Goal: Task Accomplishment & Management: Manage account settings

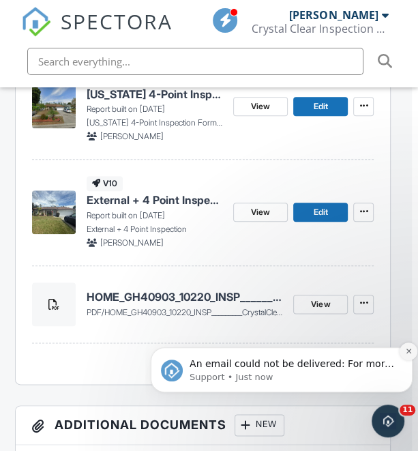
click at [406, 350] on icon "Dismiss notification" at bounding box center [409, 351] width 8 height 8
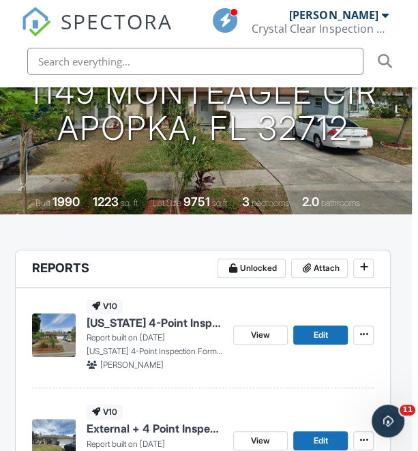
scroll to position [0, 6]
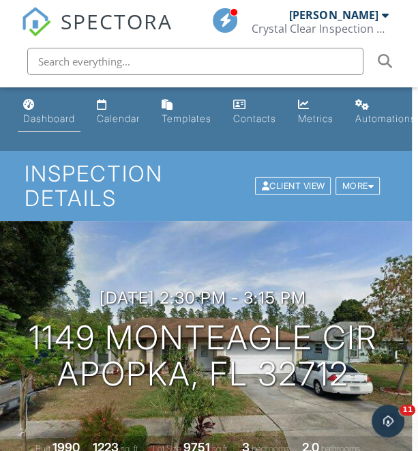
click at [44, 127] on link "Dashboard" at bounding box center [49, 112] width 63 height 39
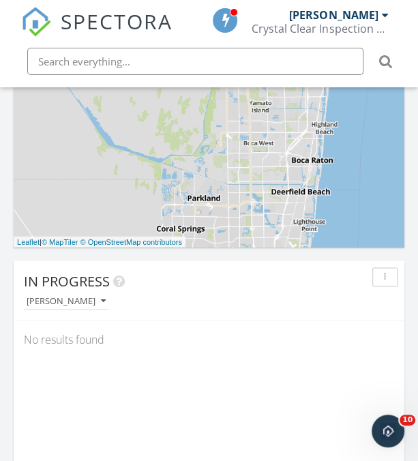
scroll to position [831, 0]
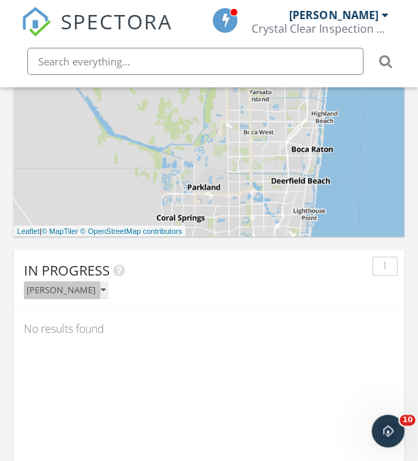
click at [76, 289] on div "[PERSON_NAME]" at bounding box center [66, 290] width 79 height 10
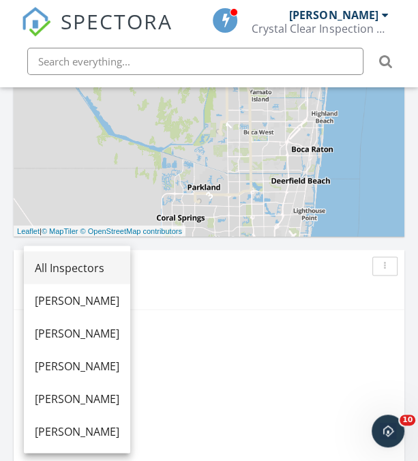
click at [110, 259] on link "All Inspectors" at bounding box center [77, 267] width 106 height 33
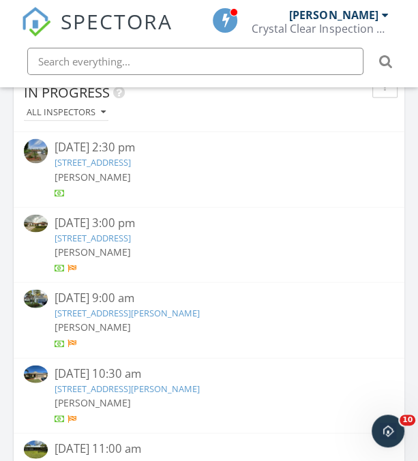
scroll to position [1011, 0]
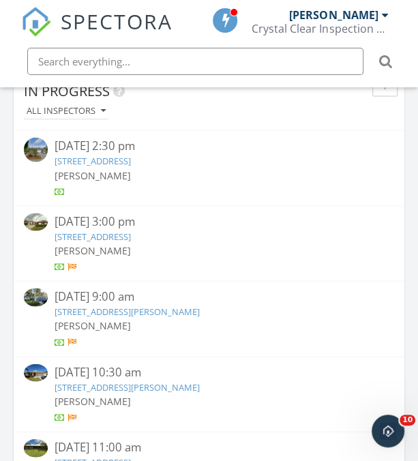
click at [131, 155] on link "1149 Monteagle Cir, Apopka, FL 32712" at bounding box center [93, 160] width 76 height 12
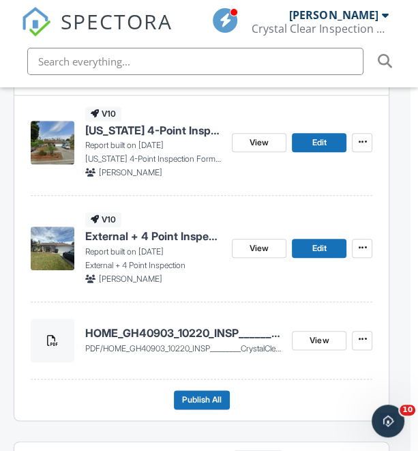
scroll to position [437, 8]
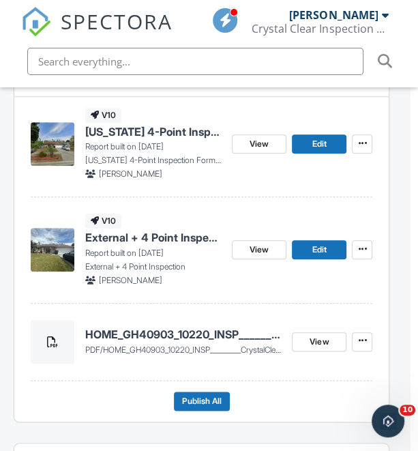
click at [163, 331] on h4 "HOME_GH40903_10220_INSP_________CrystalClear_18_94_____C_20250929" at bounding box center [183, 334] width 197 height 15
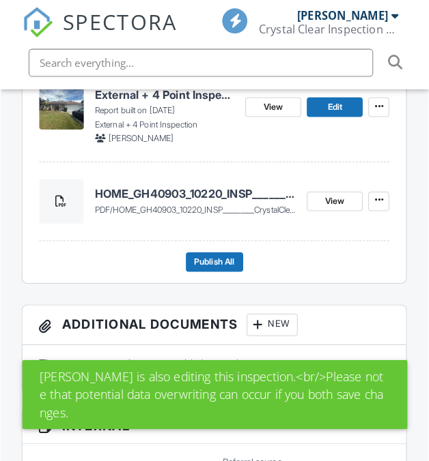
scroll to position [580, 1]
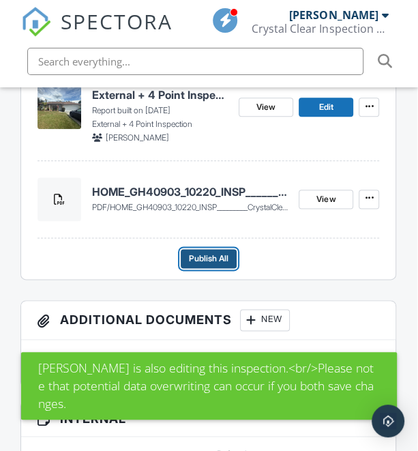
click at [211, 259] on span "Publish All" at bounding box center [209, 259] width 40 height 14
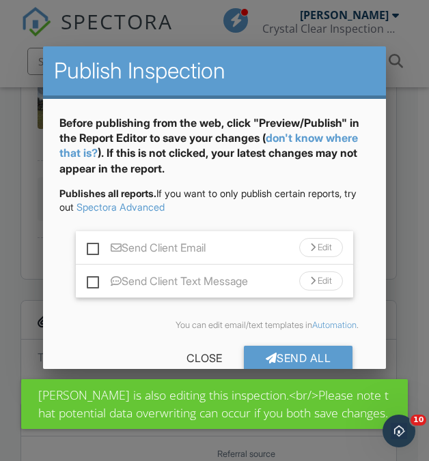
scroll to position [27, 0]
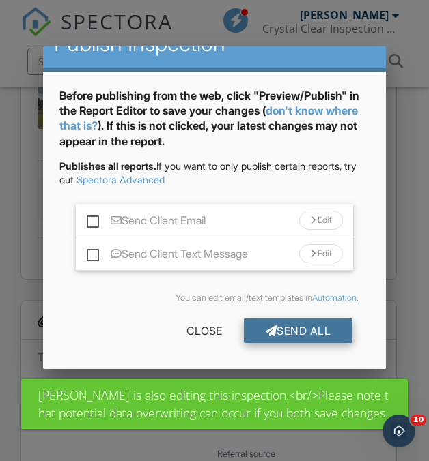
click at [294, 324] on div "Send All" at bounding box center [298, 331] width 109 height 25
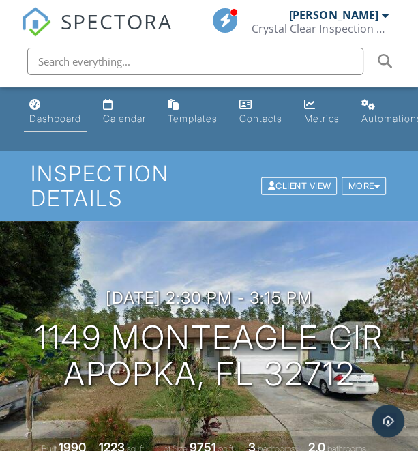
click at [46, 122] on div "Dashboard" at bounding box center [55, 119] width 52 height 12
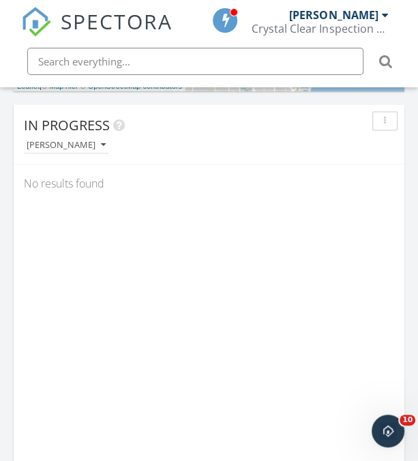
scroll to position [978, 0]
click at [70, 147] on div "[PERSON_NAME]" at bounding box center [66, 144] width 79 height 10
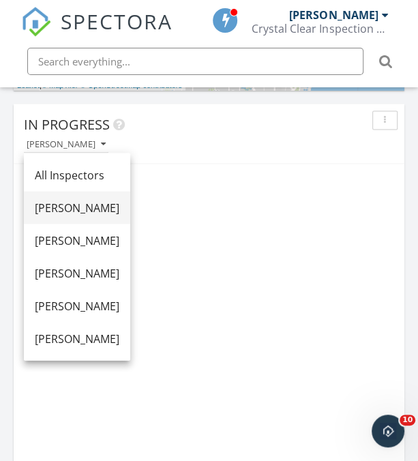
click at [92, 193] on link "[PERSON_NAME]" at bounding box center [77, 207] width 106 height 33
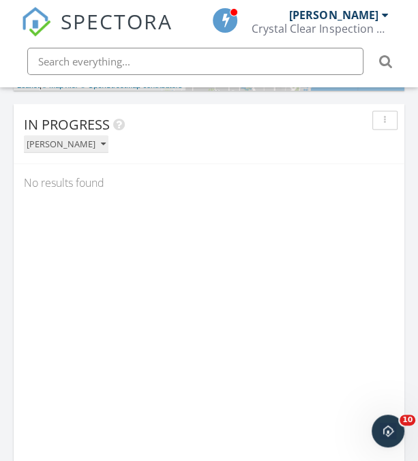
click at [78, 152] on button "[PERSON_NAME]" at bounding box center [66, 144] width 85 height 18
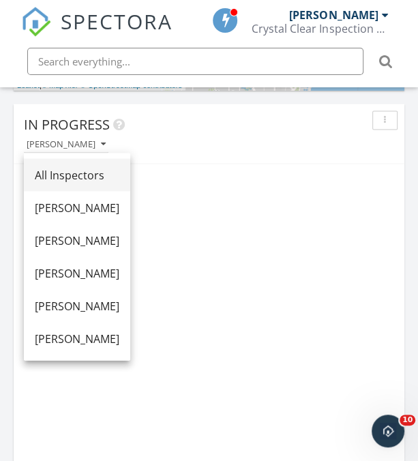
click at [95, 171] on div "All Inspectors" at bounding box center [77, 175] width 85 height 16
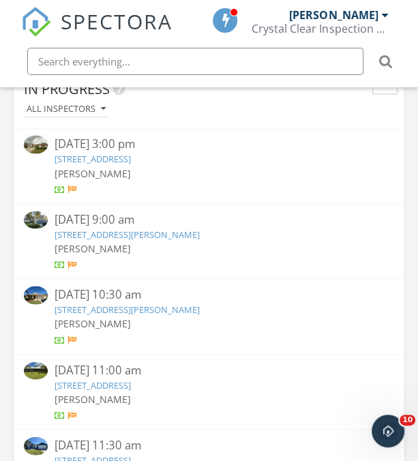
scroll to position [1014, 0]
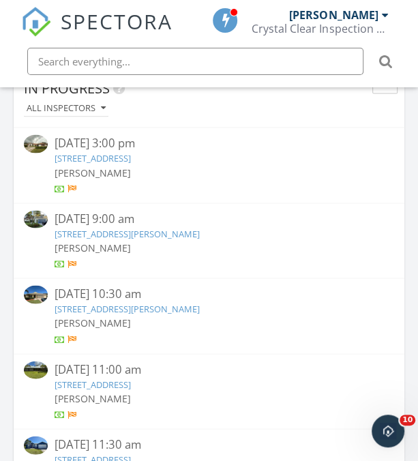
click at [127, 156] on link "[STREET_ADDRESS]" at bounding box center [93, 158] width 76 height 12
click at [131, 160] on link "[STREET_ADDRESS]" at bounding box center [93, 158] width 76 height 12
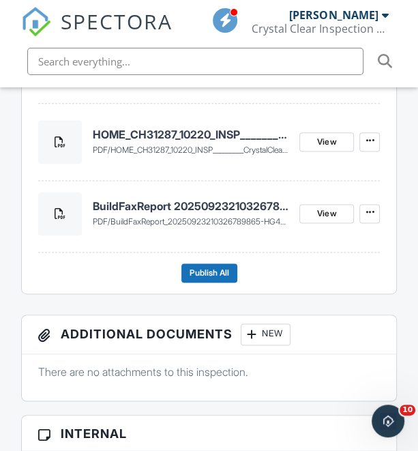
scroll to position [636, 0]
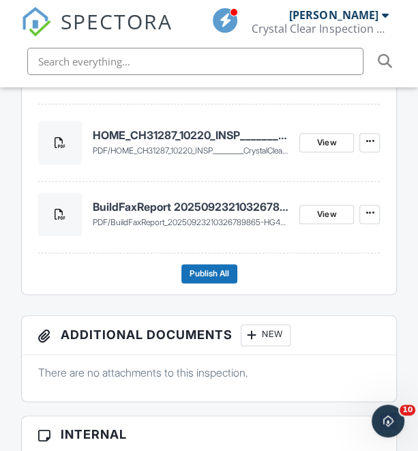
click at [199, 128] on h4 "HOME_CH31287_10220_INSP_________CrystalClear_18_94_____C_20250929" at bounding box center [191, 135] width 197 height 15
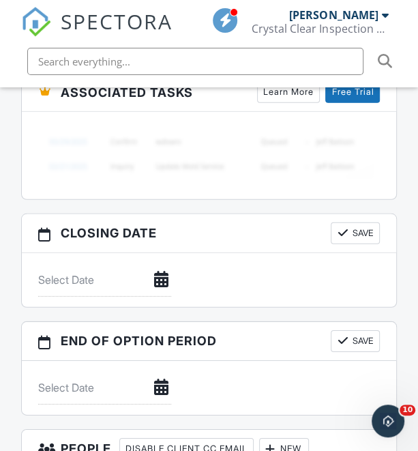
drag, startPoint x: 0, startPoint y: 0, endPoint x: 148, endPoint y: 205, distance: 253.3
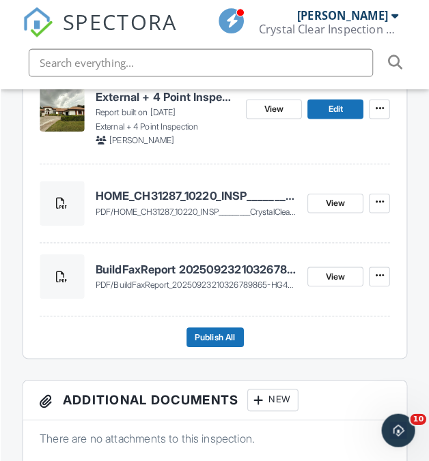
scroll to position [573, 0]
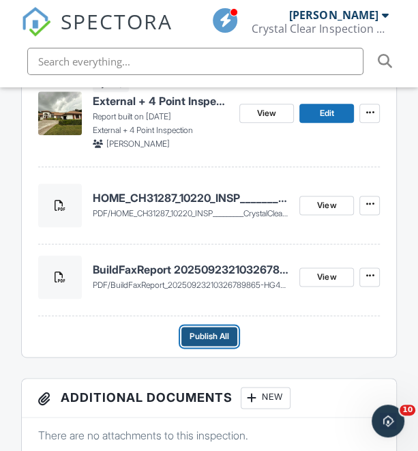
click at [218, 338] on span "Publish All" at bounding box center [210, 337] width 40 height 14
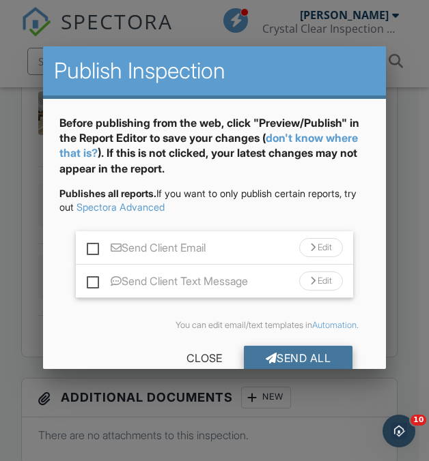
click at [321, 356] on div "Send All" at bounding box center [298, 358] width 109 height 25
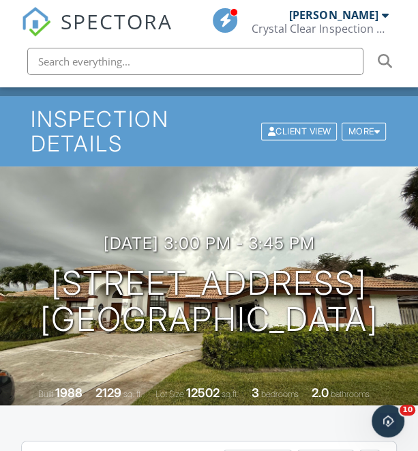
scroll to position [54, 0]
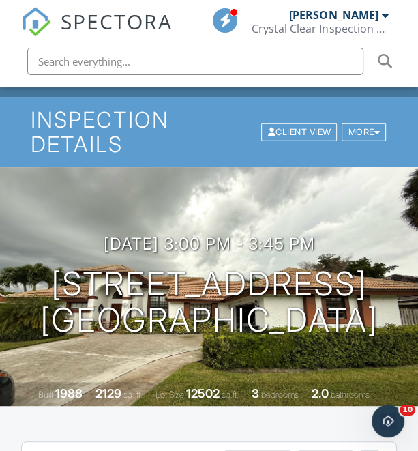
drag, startPoint x: 114, startPoint y: 134, endPoint x: 76, endPoint y: 409, distance: 277.1
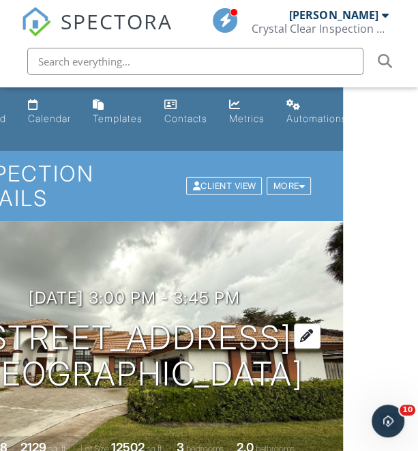
scroll to position [0, 0]
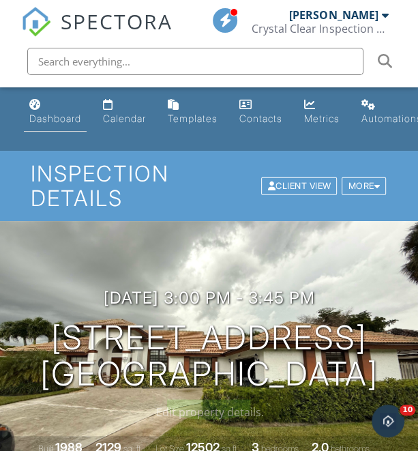
click at [39, 119] on div "Dashboard" at bounding box center [55, 119] width 52 height 12
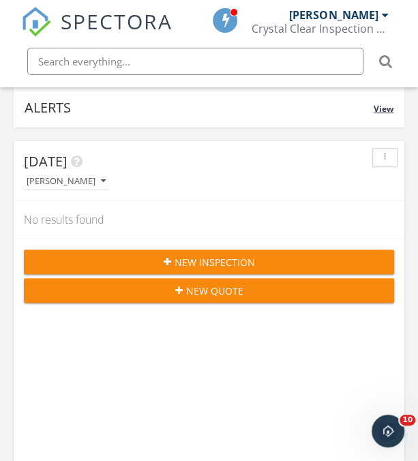
scroll to position [119, 0]
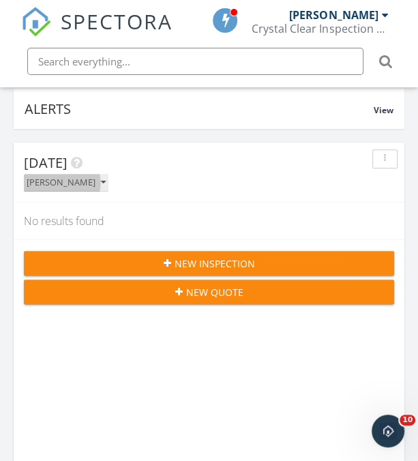
click at [87, 187] on button "[PERSON_NAME]" at bounding box center [66, 183] width 85 height 18
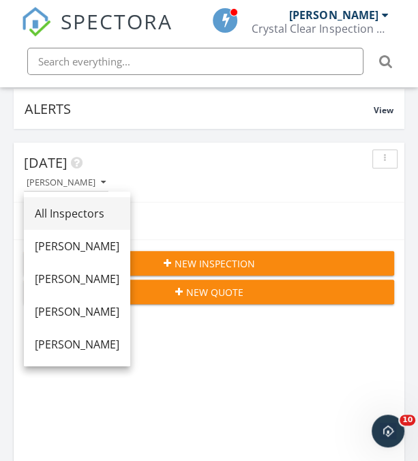
click at [111, 211] on div "All Inspectors" at bounding box center [77, 213] width 85 height 16
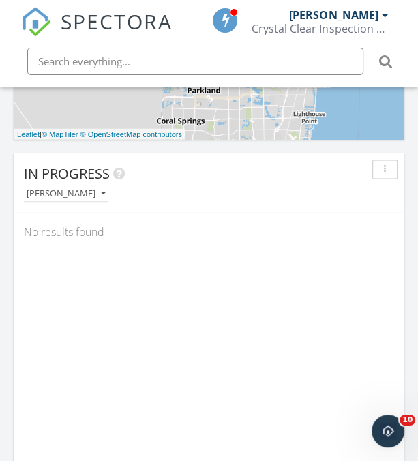
scroll to position [931, 0]
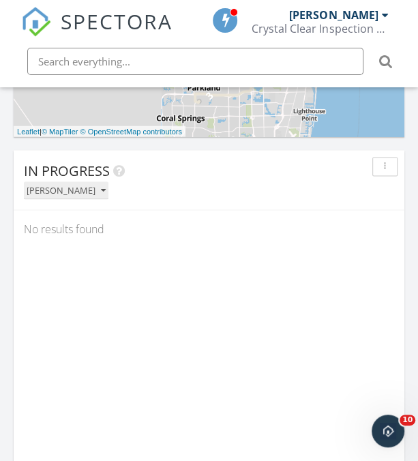
click at [67, 189] on div "[PERSON_NAME]" at bounding box center [66, 191] width 79 height 10
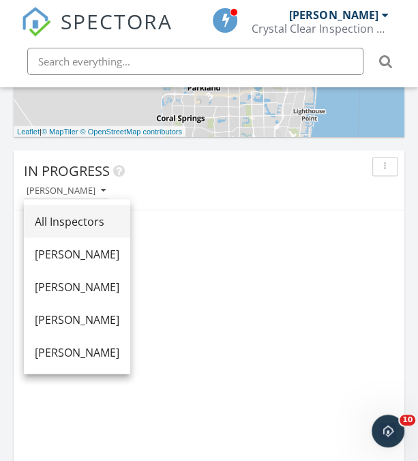
click at [83, 207] on link "All Inspectors" at bounding box center [77, 221] width 106 height 33
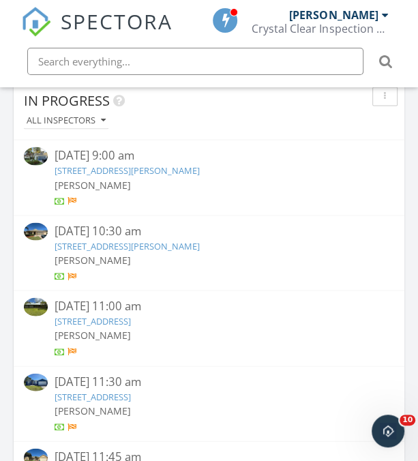
scroll to position [1002, 0]
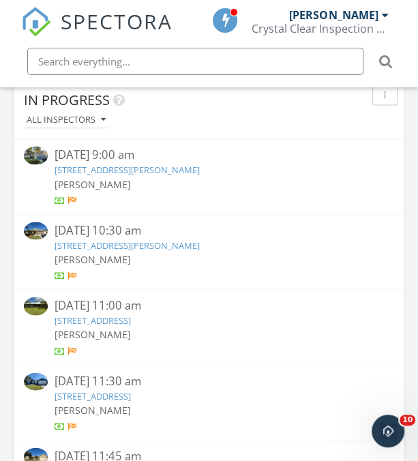
click at [200, 165] on link "12989 Meadowbreeze Dr, Wellington, FL 33414" at bounding box center [127, 169] width 145 height 12
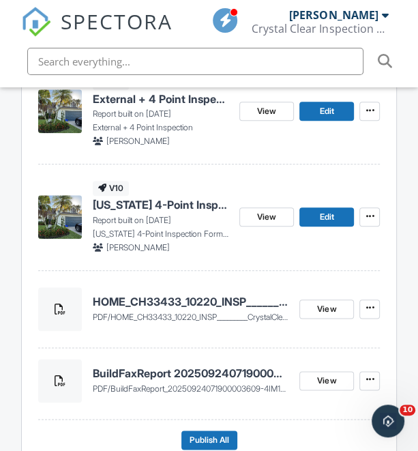
scroll to position [470, 0]
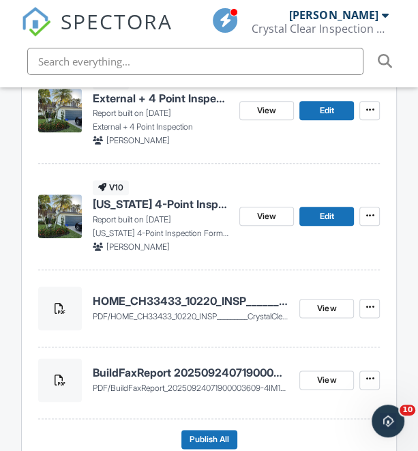
click at [171, 296] on h4 "HOME_CH33433_10220_INSP_________CrystalClear_18_94_____C_20250929" at bounding box center [191, 301] width 197 height 15
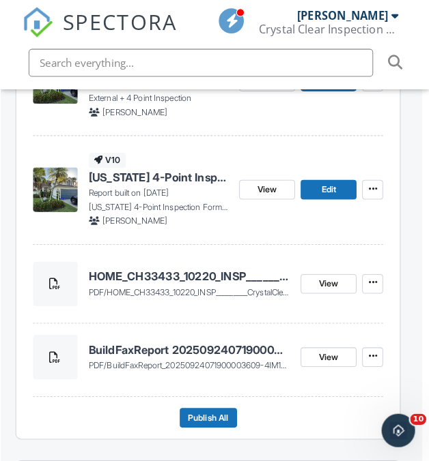
scroll to position [531, 7]
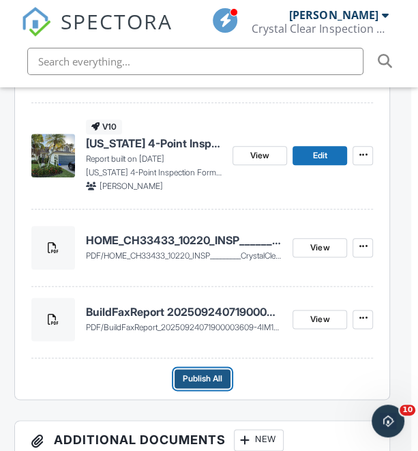
click at [203, 379] on span "Publish All" at bounding box center [203, 379] width 40 height 14
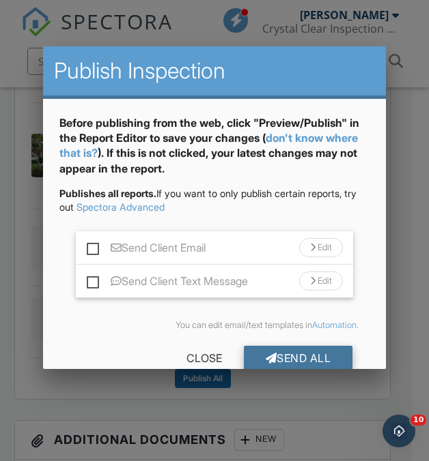
click at [306, 352] on div "Send All" at bounding box center [298, 358] width 109 height 25
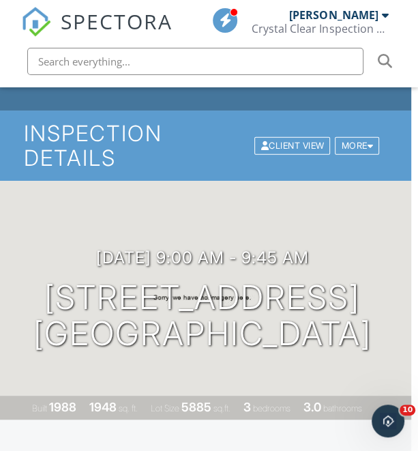
scroll to position [0, 7]
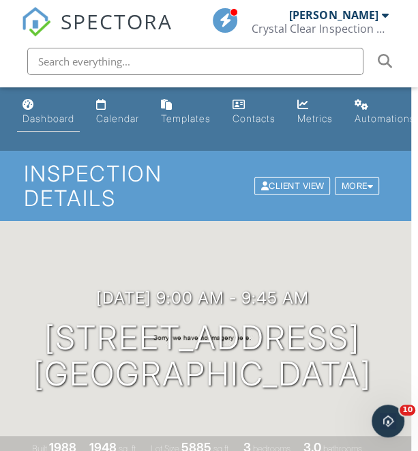
click at [49, 122] on div "Dashboard" at bounding box center [49, 119] width 52 height 12
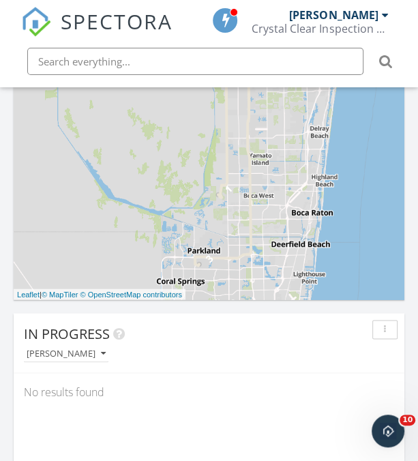
scroll to position [800, 0]
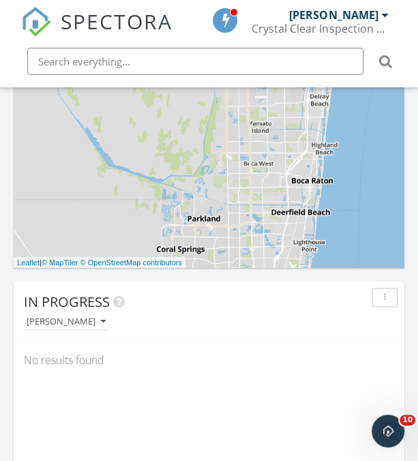
click at [70, 342] on div "No results found" at bounding box center [209, 359] width 391 height 37
click at [101, 318] on icon "button" at bounding box center [103, 322] width 5 height 10
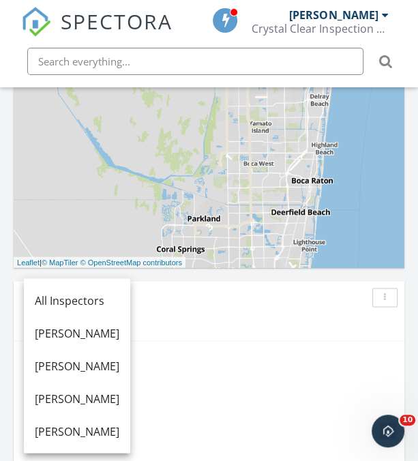
drag, startPoint x: 126, startPoint y: 324, endPoint x: 118, endPoint y: 306, distance: 19.9
click at [118, 306] on div "All Inspectors Christopher Guillen Kevin Curotz Roberto Paderni Keith Curotz" at bounding box center [77, 366] width 106 height 175
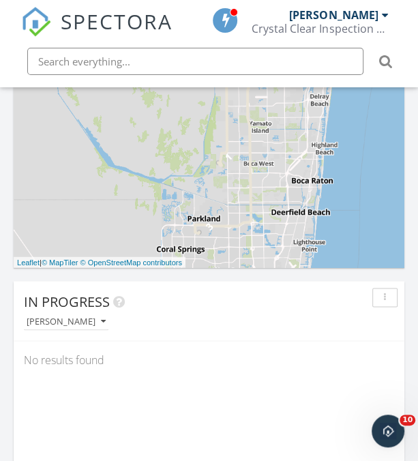
click at [118, 306] on icon at bounding box center [119, 302] width 12 height 14
click at [71, 323] on div "[PERSON_NAME]" at bounding box center [66, 322] width 79 height 10
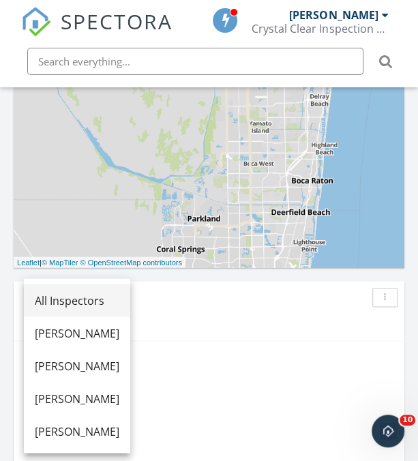
click at [115, 305] on div "All Inspectors" at bounding box center [77, 300] width 85 height 16
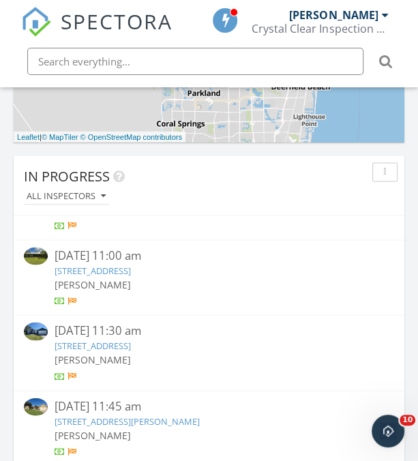
scroll to position [53, 0]
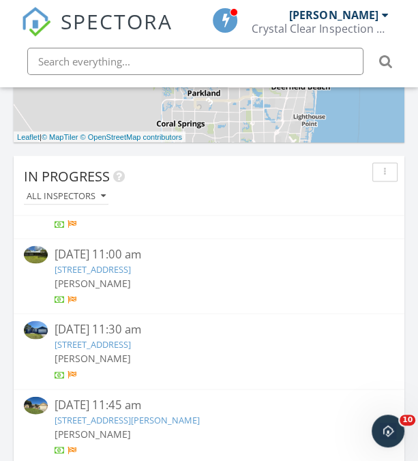
click at [106, 218] on div at bounding box center [209, 225] width 309 height 14
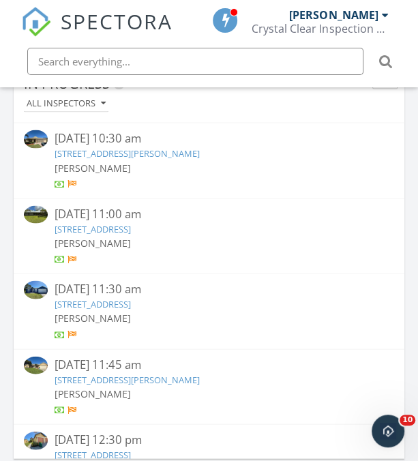
scroll to position [1019, 0]
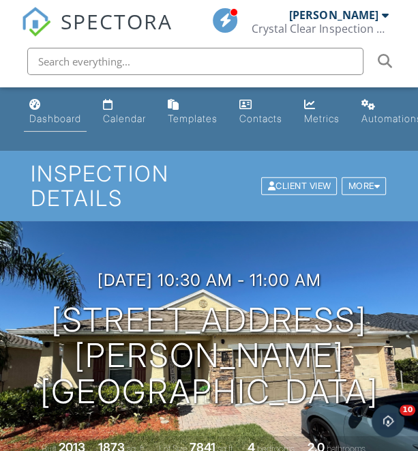
click at [51, 102] on link "Dashboard" at bounding box center [55, 112] width 63 height 39
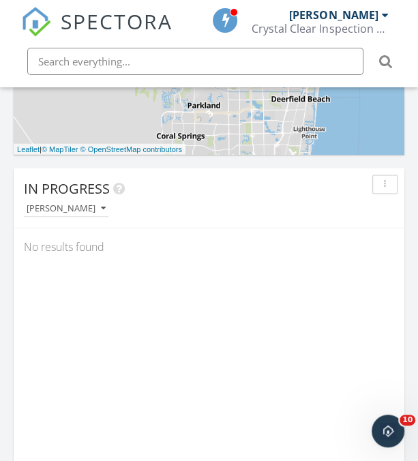
scroll to position [915, 0]
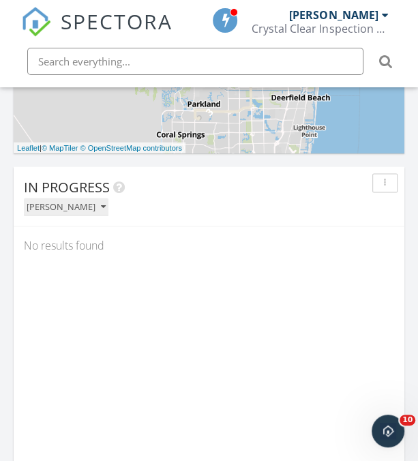
click at [64, 203] on div "[PERSON_NAME]" at bounding box center [66, 207] width 79 height 10
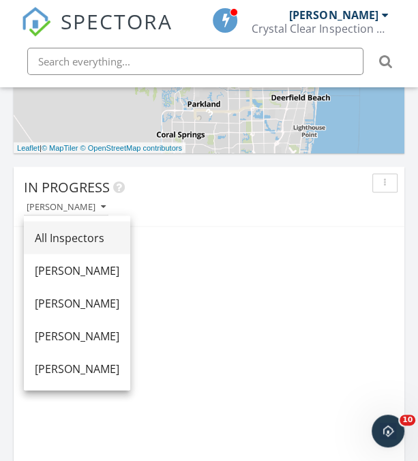
click at [73, 237] on div "All Inspectors" at bounding box center [77, 237] width 85 height 16
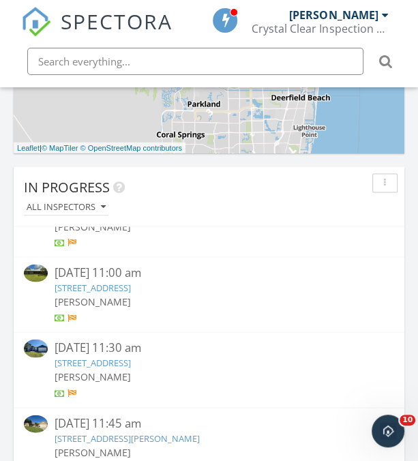
scroll to position [59, 0]
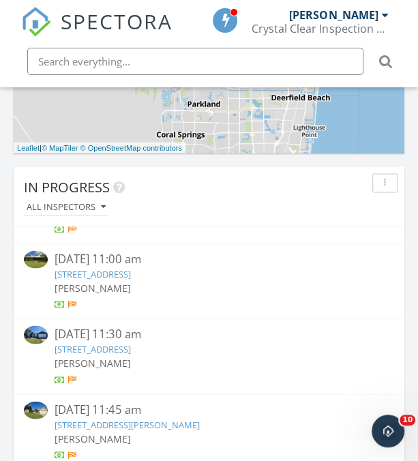
click at [131, 274] on link "[STREET_ADDRESS]" at bounding box center [93, 274] width 76 height 12
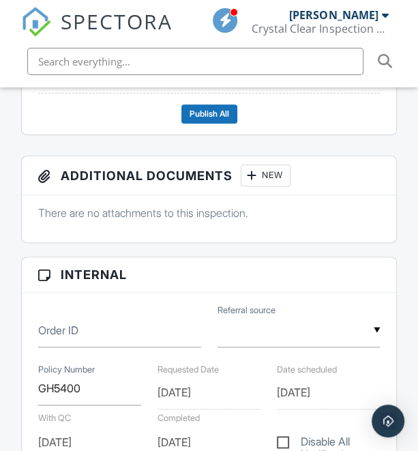
drag, startPoint x: 0, startPoint y: 0, endPoint x: 154, endPoint y: 286, distance: 325.0
click at [154, 286] on h3 "Internal" at bounding box center [209, 274] width 375 height 35
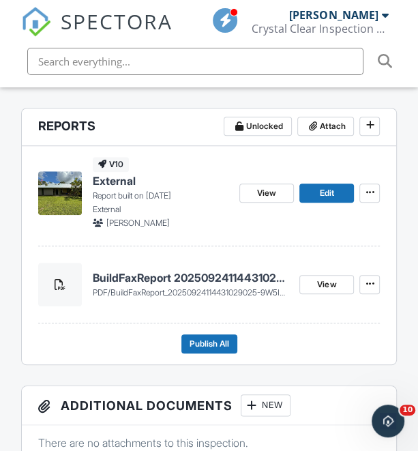
scroll to position [385, 0]
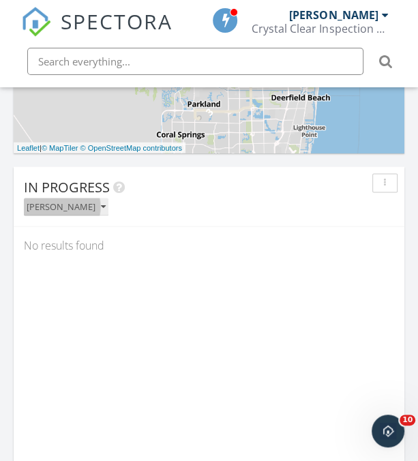
click at [85, 212] on div "[PERSON_NAME]" at bounding box center [66, 207] width 79 height 10
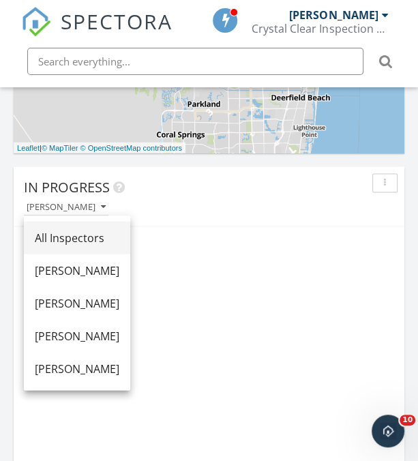
click at [118, 231] on div "All Inspectors" at bounding box center [77, 237] width 85 height 16
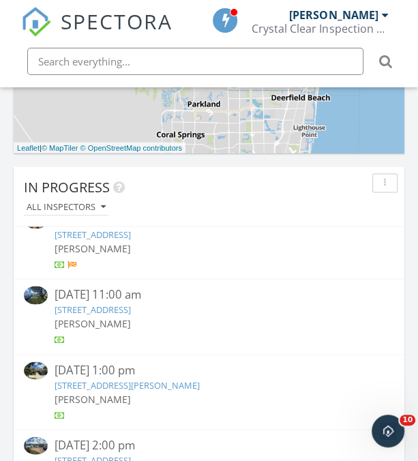
scroll to position [778, 0]
click at [131, 311] on link "6810 NW 34th Ave, Fort Lauderdale, FL 33309" at bounding box center [93, 308] width 76 height 12
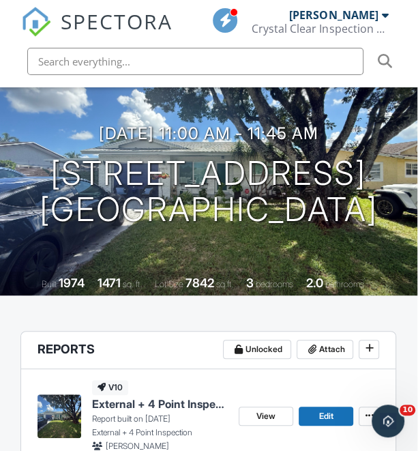
scroll to position [0, 1]
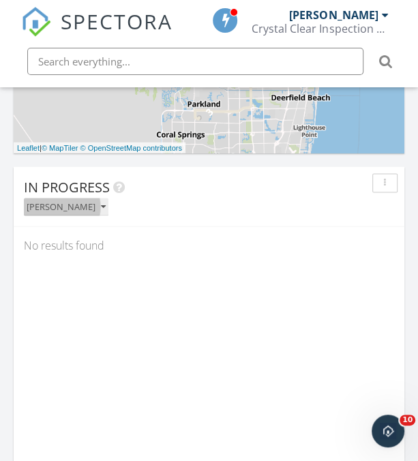
click at [81, 205] on div "[PERSON_NAME]" at bounding box center [66, 207] width 79 height 10
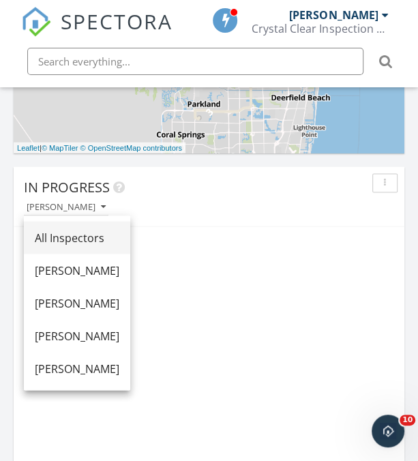
click at [89, 229] on div "All Inspectors" at bounding box center [77, 237] width 85 height 16
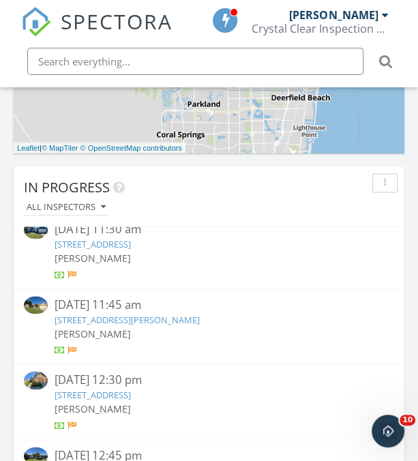
scroll to position [164, 0]
click at [165, 326] on div "[STREET_ADDRESS][PERSON_NAME]" at bounding box center [209, 319] width 309 height 13
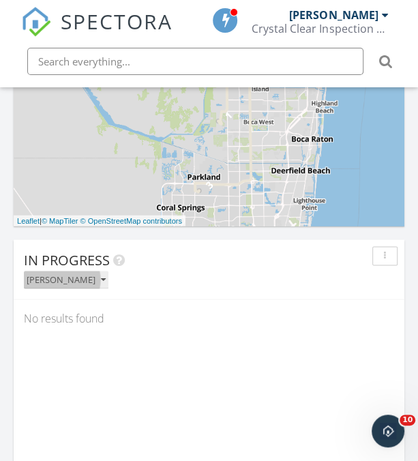
click at [83, 285] on button "[PERSON_NAME]" at bounding box center [66, 280] width 85 height 18
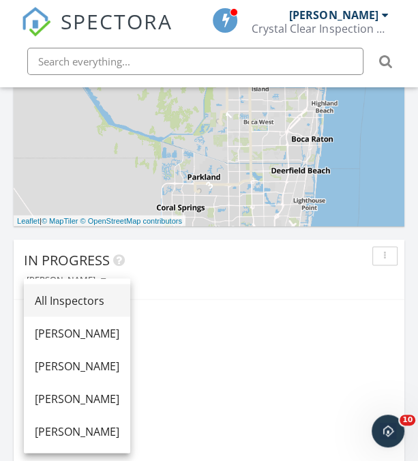
click at [100, 300] on div "All Inspectors" at bounding box center [77, 300] width 85 height 16
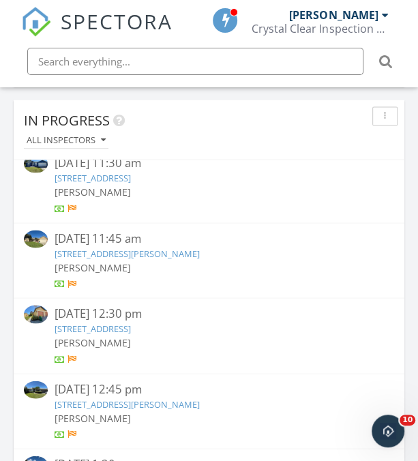
scroll to position [982, 0]
click at [195, 251] on link "473 Larino Rd SW, Palm Bay, FL 32908" at bounding box center [127, 252] width 145 height 12
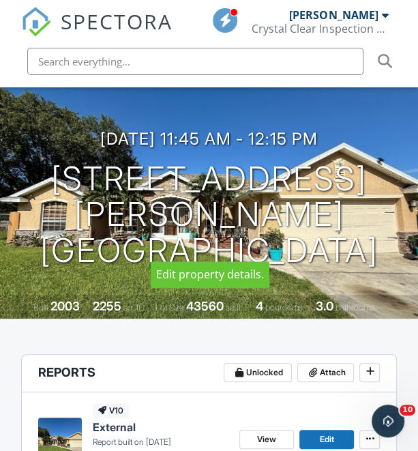
scroll to position [414, 0]
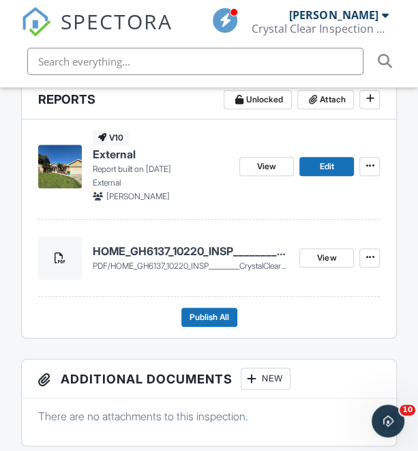
click at [165, 248] on h4 "HOME_GH6137_10220_INSP_________CrystalClear_18_40_____C_20250929" at bounding box center [191, 251] width 197 height 15
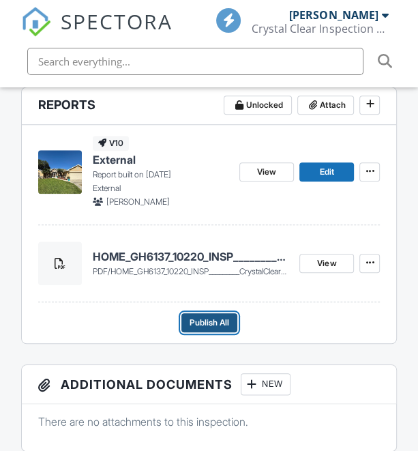
click at [221, 329] on span "Publish All" at bounding box center [210, 323] width 40 height 14
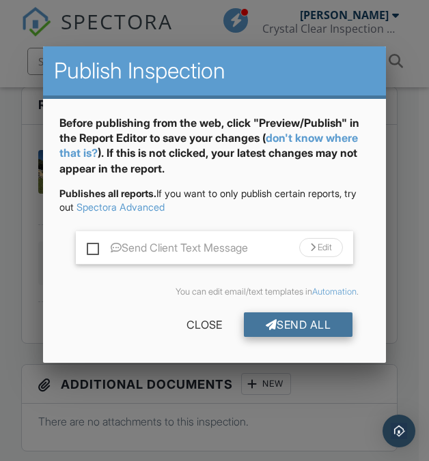
click at [311, 320] on div "Send All" at bounding box center [298, 325] width 109 height 25
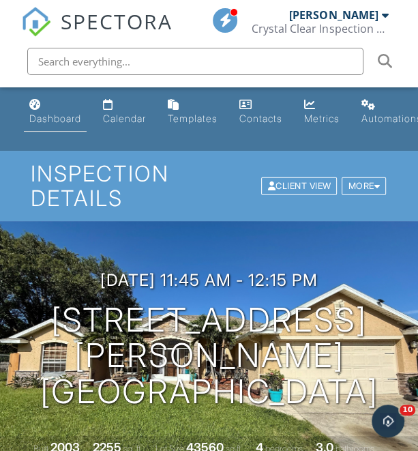
click at [50, 123] on div "Dashboard" at bounding box center [55, 119] width 52 height 12
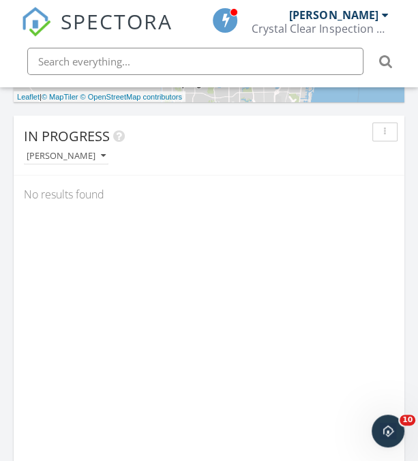
scroll to position [990, 0]
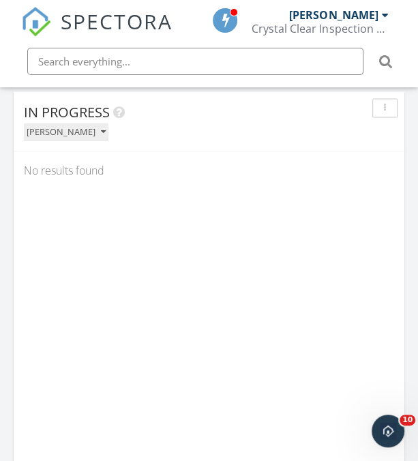
click at [81, 134] on div "[PERSON_NAME]" at bounding box center [66, 132] width 79 height 10
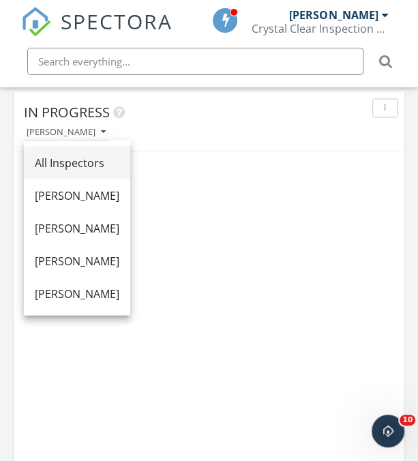
click at [111, 161] on div "All Inspectors" at bounding box center [77, 162] width 85 height 16
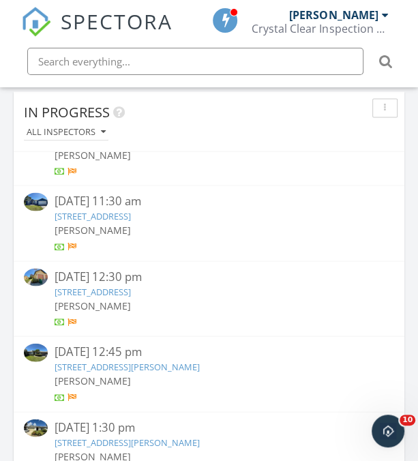
scroll to position [125, 0]
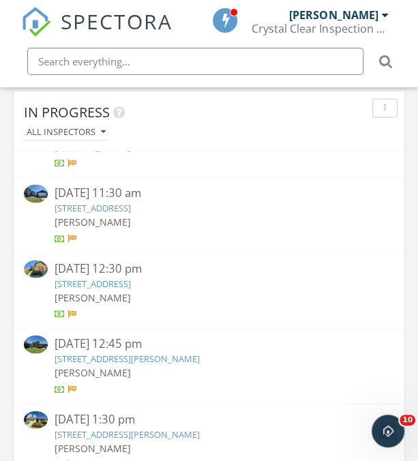
click at [131, 201] on link "[STREET_ADDRESS]" at bounding box center [93, 207] width 76 height 12
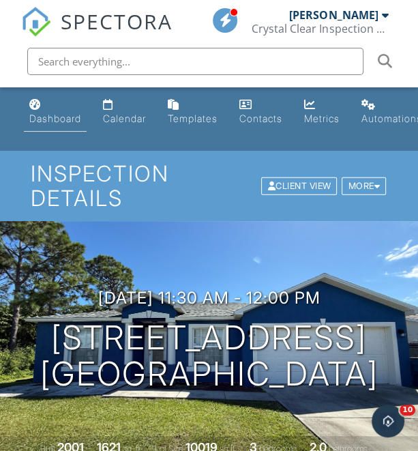
click at [54, 113] on div "Dashboard" at bounding box center [55, 119] width 52 height 12
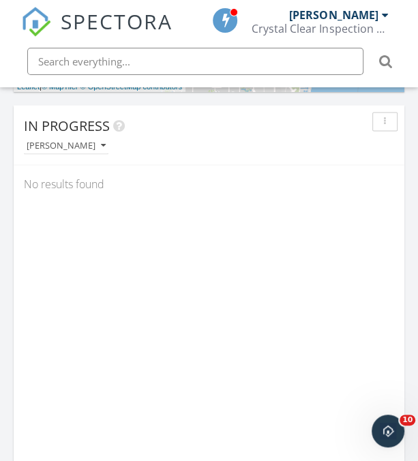
scroll to position [984, 0]
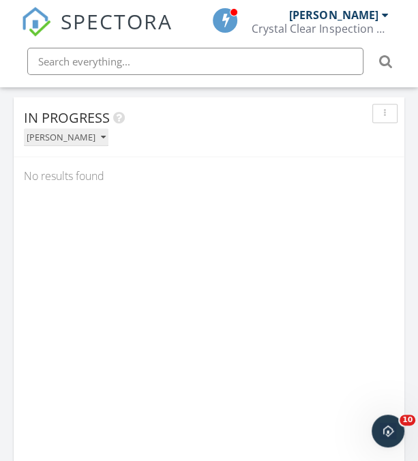
click at [63, 139] on div "[PERSON_NAME]" at bounding box center [66, 137] width 79 height 10
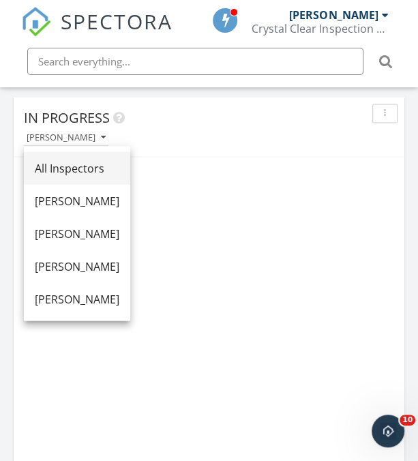
click at [82, 170] on div "All Inspectors" at bounding box center [77, 168] width 85 height 16
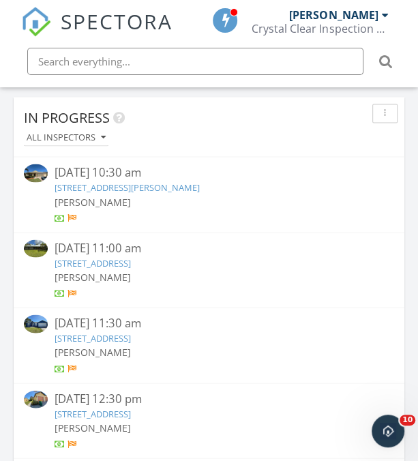
scroll to position [162, 0]
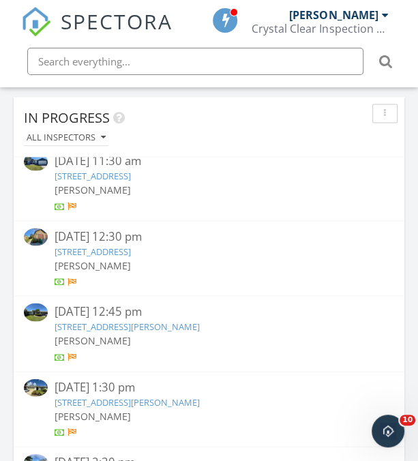
click at [131, 249] on link "[STREET_ADDRESS]" at bounding box center [93, 251] width 76 height 12
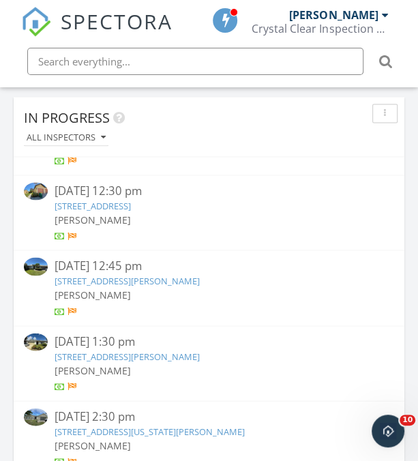
scroll to position [212, 0]
